Goal: Communication & Community: Answer question/provide support

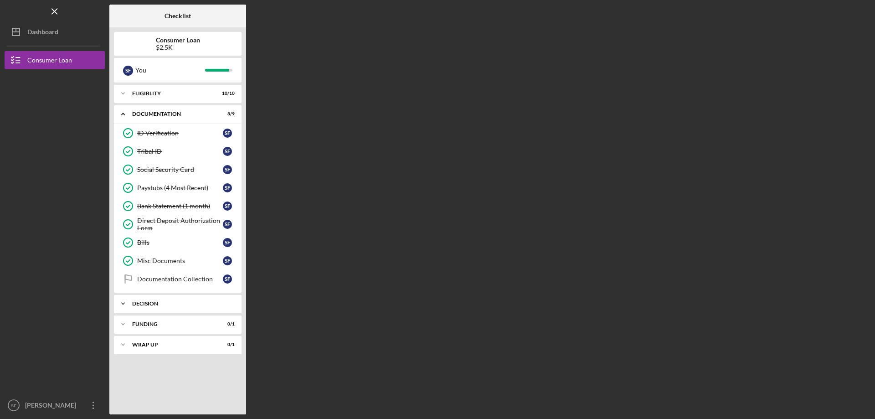
click at [158, 301] on div "Decision" at bounding box center [181, 303] width 98 height 5
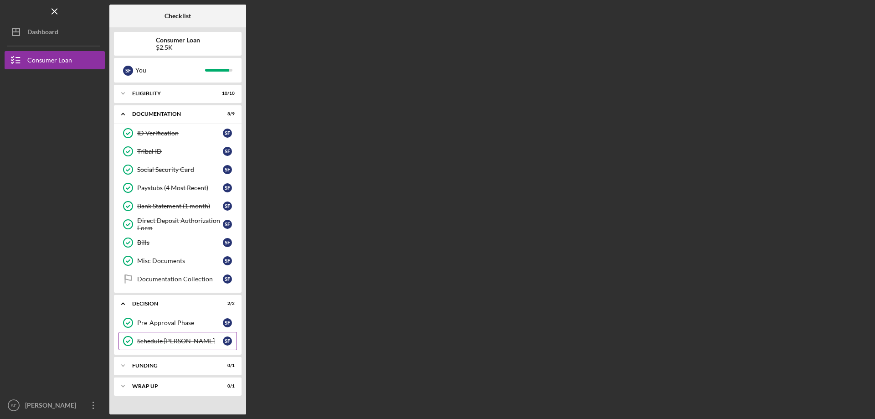
click at [159, 334] on link "Schedule [PERSON_NAME] Schedule [PERSON_NAME] S F" at bounding box center [178, 341] width 119 height 18
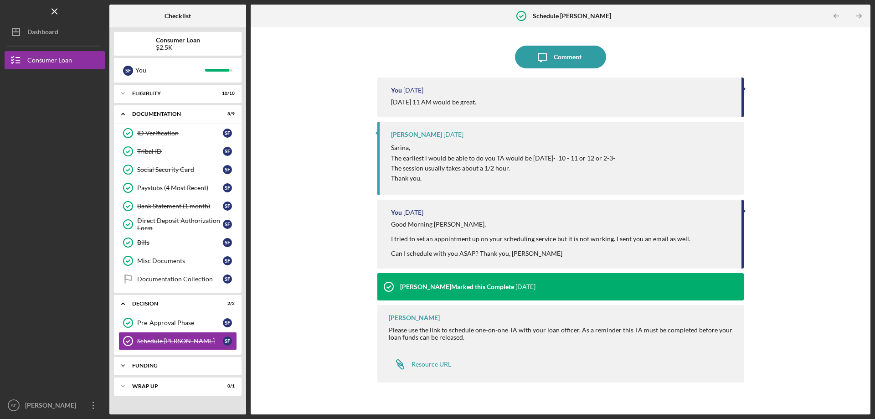
click at [144, 367] on div "Funding" at bounding box center [181, 365] width 98 height 5
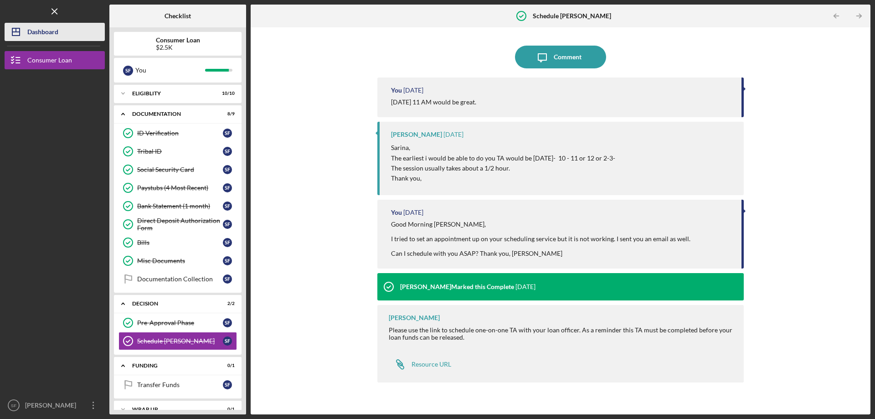
click at [82, 30] on button "Icon/Dashboard Dashboard" at bounding box center [55, 32] width 100 height 18
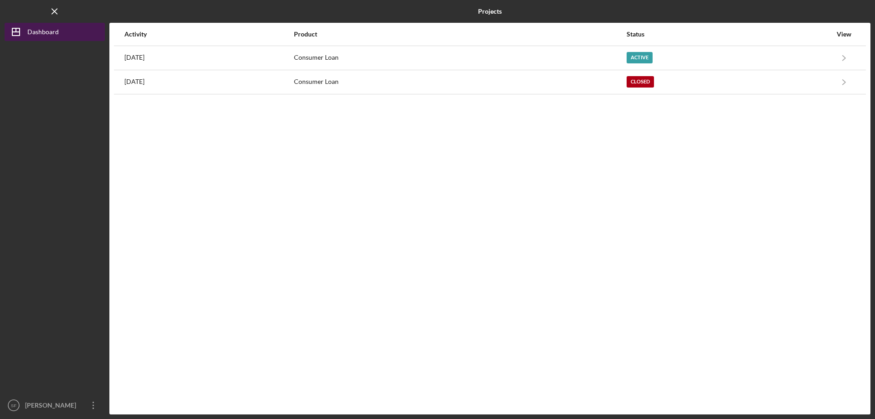
click at [52, 34] on div "Dashboard" at bounding box center [42, 33] width 31 height 21
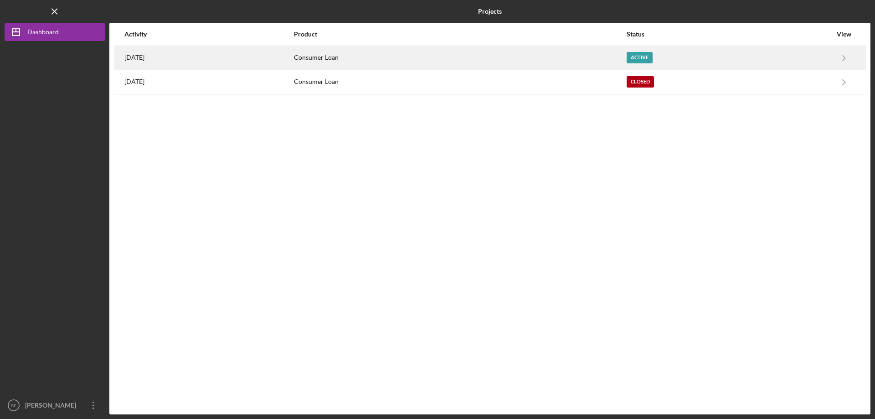
click at [200, 54] on div "[DATE]" at bounding box center [208, 58] width 169 height 23
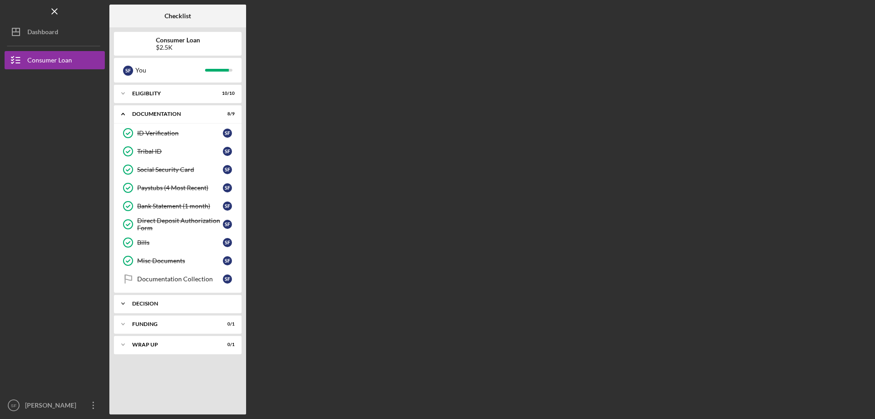
click at [221, 302] on div "Decision" at bounding box center [181, 303] width 98 height 5
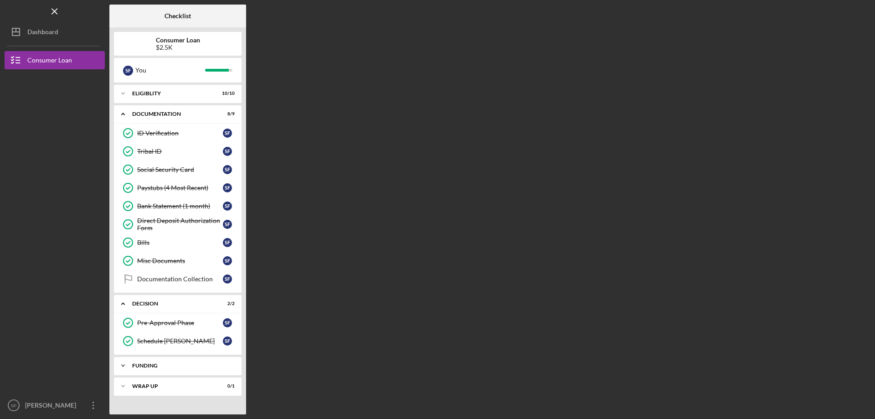
click at [183, 363] on div "Funding" at bounding box center [181, 365] width 98 height 5
click at [159, 382] on div "Transfer Funds" at bounding box center [180, 384] width 86 height 7
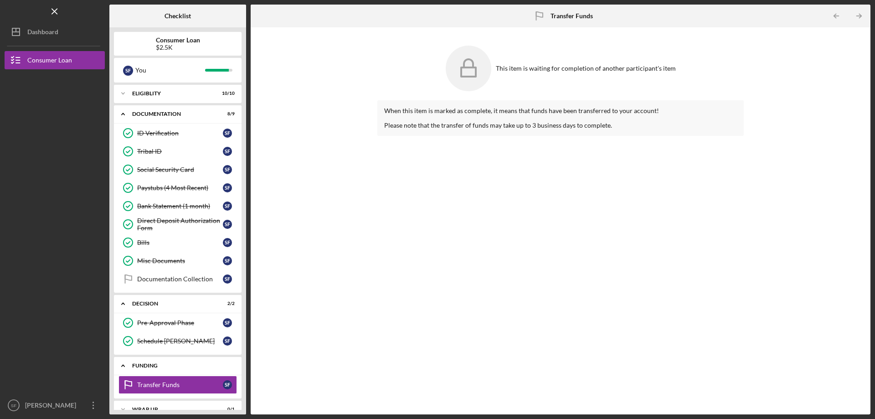
click at [156, 363] on div "Funding" at bounding box center [181, 365] width 98 height 5
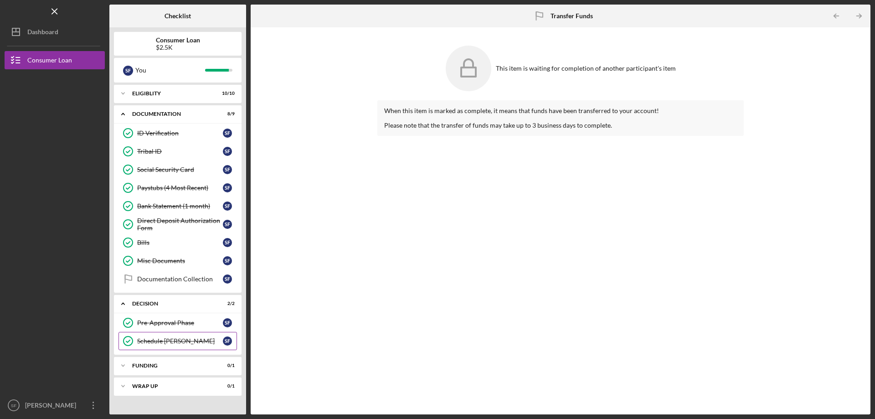
click at [155, 344] on div "Schedule [PERSON_NAME]" at bounding box center [180, 340] width 86 height 7
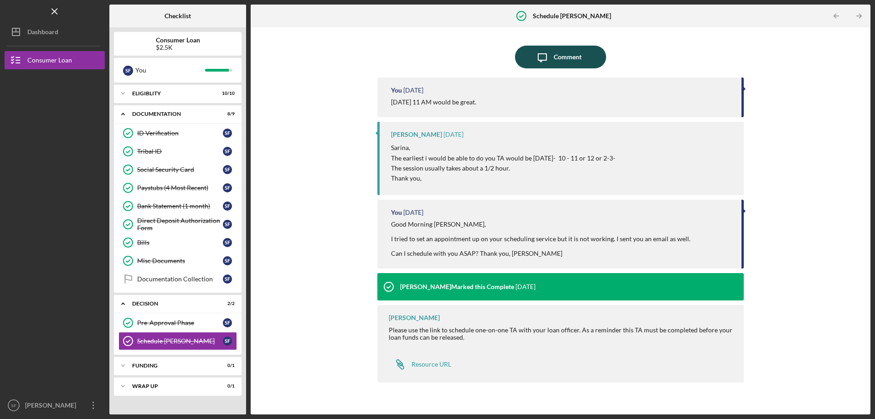
click at [566, 61] on div "Comment" at bounding box center [568, 57] width 28 height 23
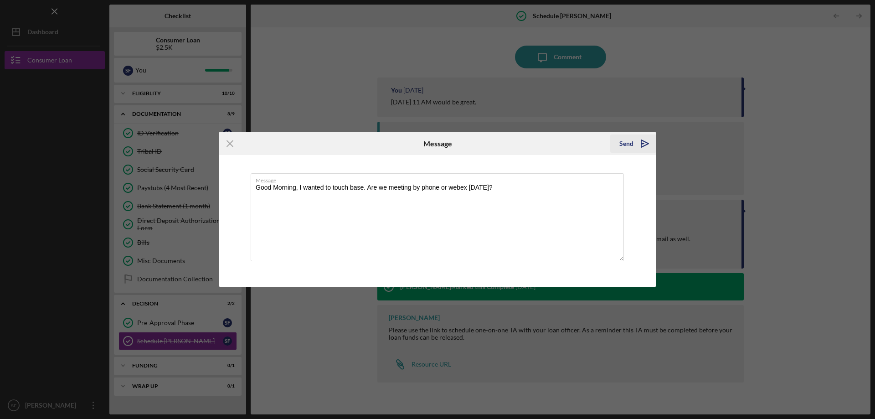
type textarea "Good Morning, I wanted to touch base. Are we meeting by phone or webex [DATE]?"
click at [630, 150] on div "Send" at bounding box center [627, 143] width 14 height 18
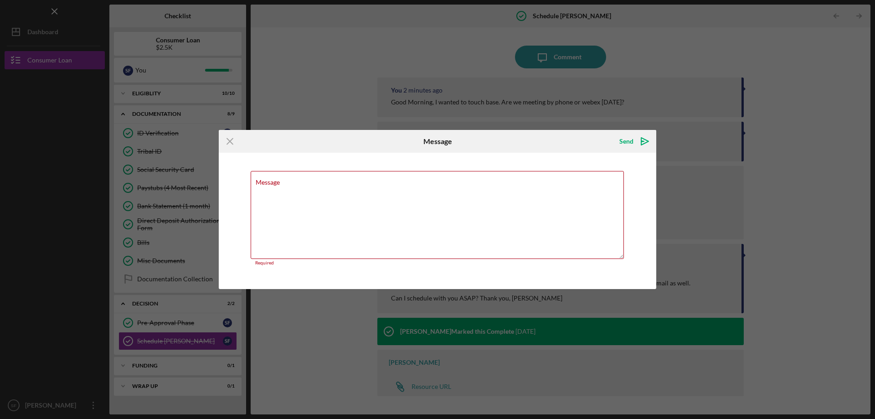
click at [807, 52] on div "Icon/Menu Close Message Send Icon/icon-invite-send Message Required Cancel Send…" at bounding box center [437, 209] width 875 height 419
click at [232, 142] on line at bounding box center [230, 141] width 6 height 6
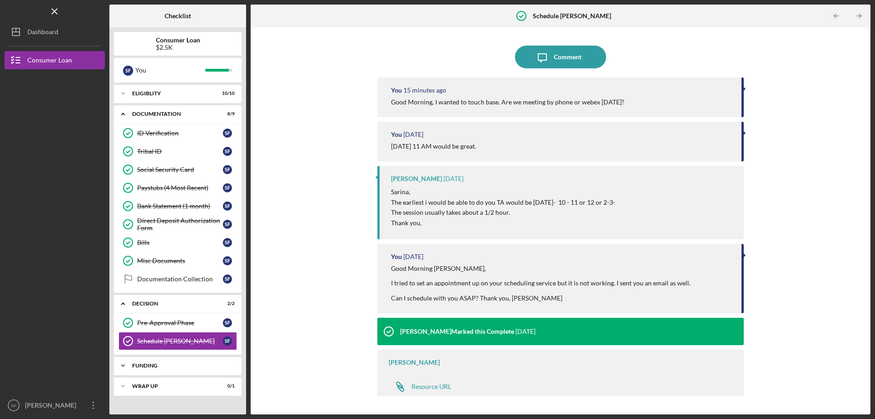
click at [180, 362] on div "Icon/Expander Funding 0 / 1" at bounding box center [178, 366] width 128 height 18
